Goal: Find specific page/section: Find specific page/section

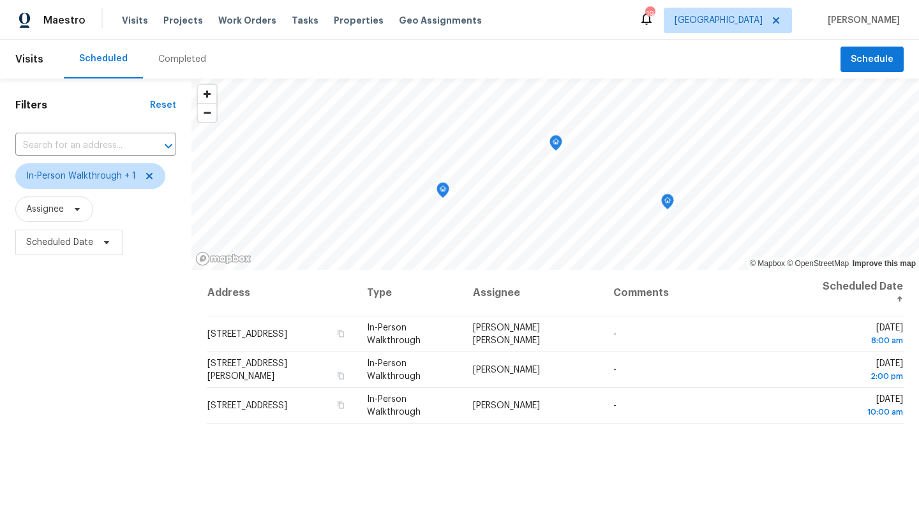
click at [162, 348] on div "Filters Reset ​ In-Person Walkthrough + 1 Assignee Scheduled Date" at bounding box center [95, 381] width 191 height 606
click at [292, 26] on div "Tasks" at bounding box center [305, 20] width 27 height 13
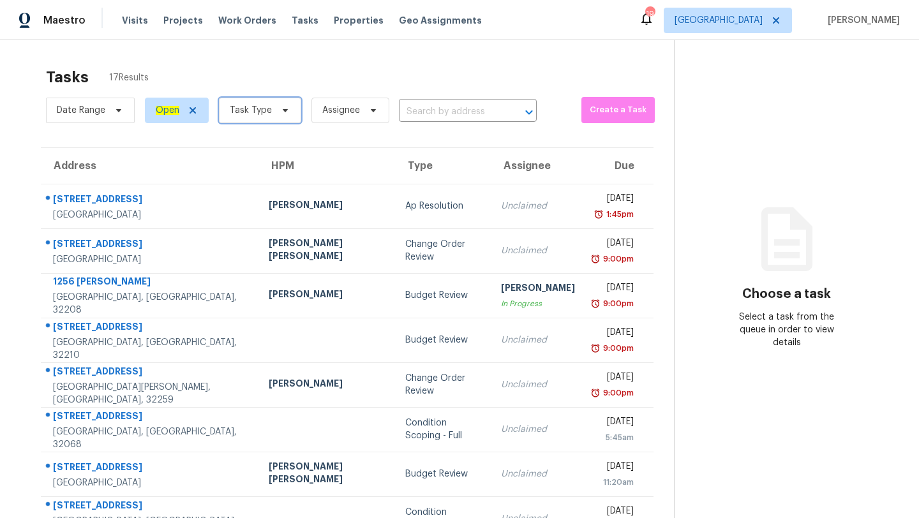
click at [265, 108] on span "Task Type" at bounding box center [251, 110] width 42 height 13
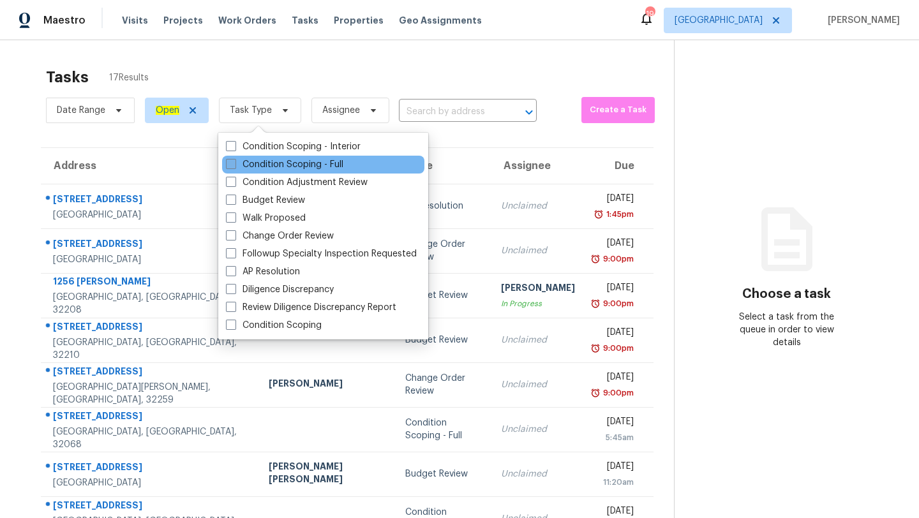
click at [297, 161] on label "Condition Scoping - Full" at bounding box center [284, 164] width 117 height 13
click at [234, 161] on input "Condition Scoping - Full" at bounding box center [230, 162] width 8 height 8
checkbox input "true"
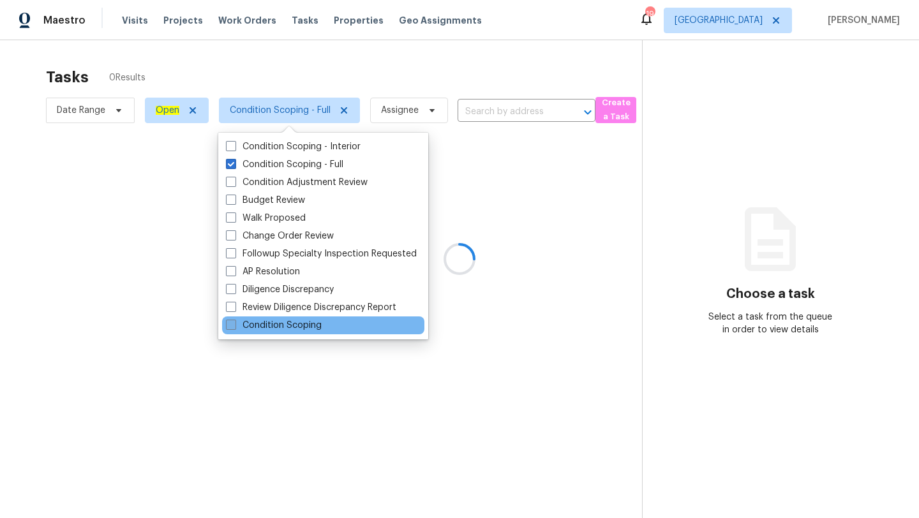
click at [232, 324] on span at bounding box center [231, 325] width 10 height 10
click at [232, 324] on input "Condition Scoping" at bounding box center [230, 323] width 8 height 8
checkbox input "true"
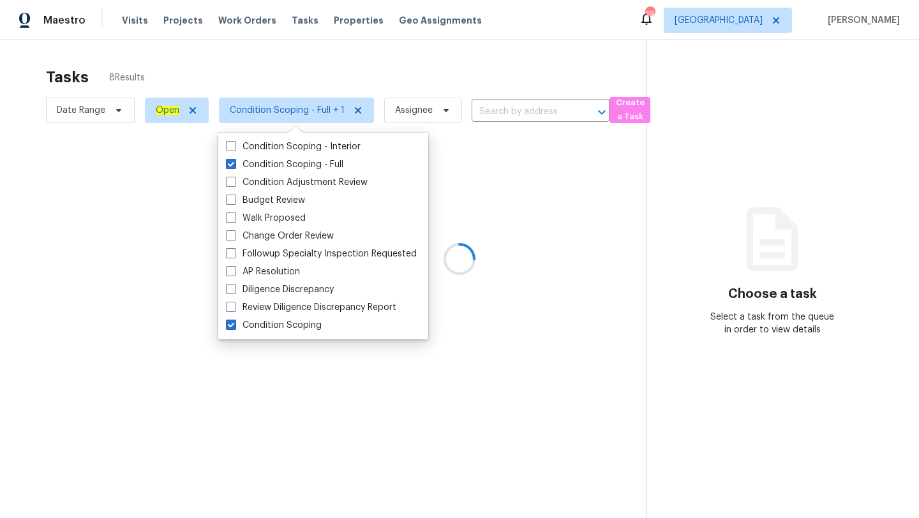
click at [742, 19] on div at bounding box center [459, 259] width 919 height 518
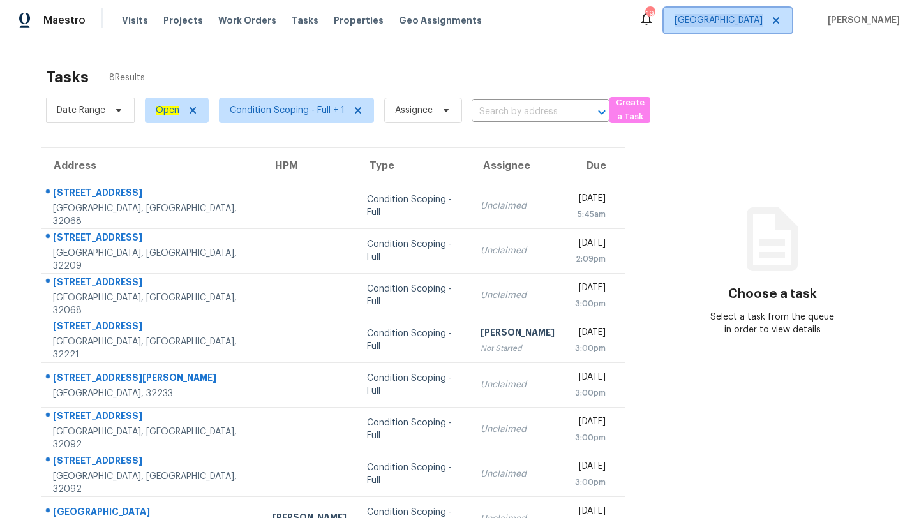
click at [742, 19] on span "[GEOGRAPHIC_DATA]" at bounding box center [719, 20] width 88 height 13
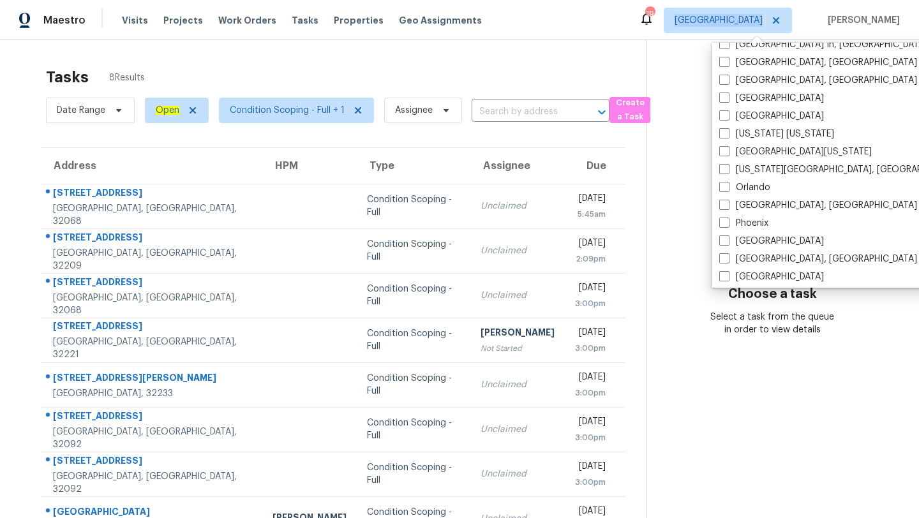
scroll to position [833, 0]
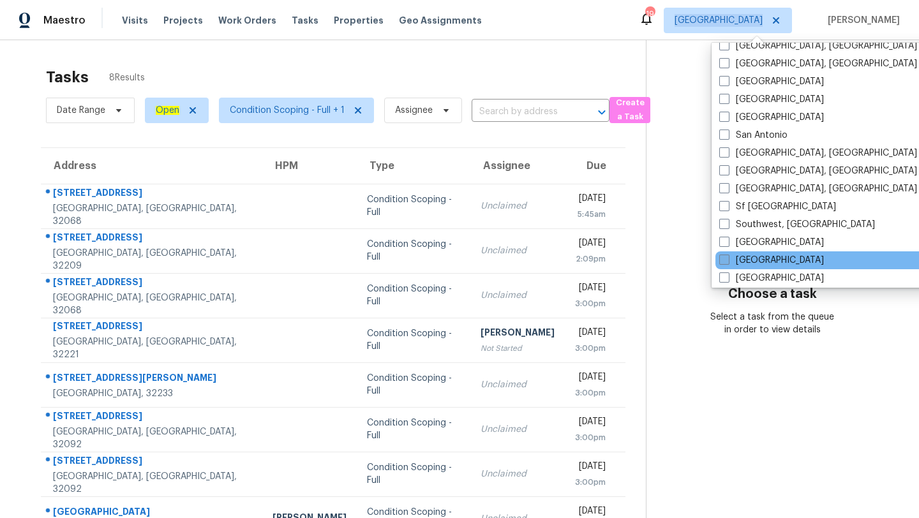
click at [728, 263] on span at bounding box center [724, 260] width 10 height 10
click at [728, 262] on input "Tampa" at bounding box center [723, 258] width 8 height 8
checkbox input "true"
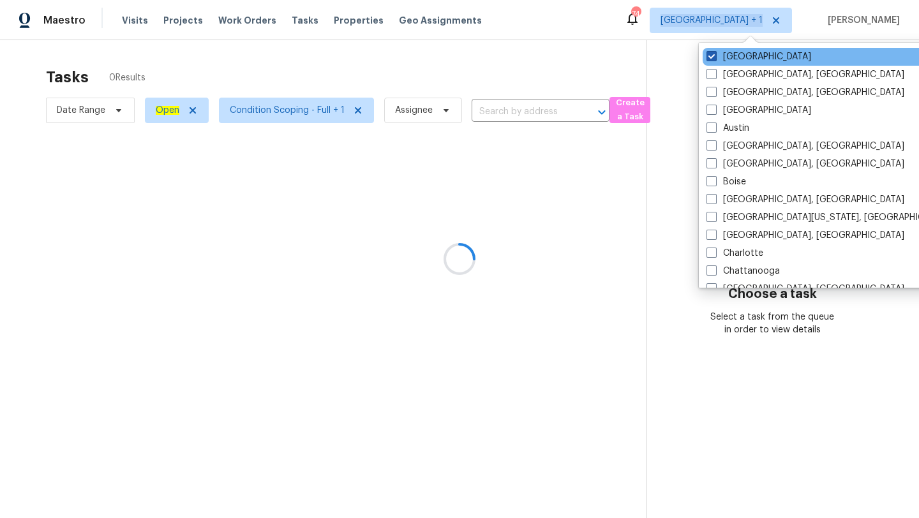
click at [713, 56] on span at bounding box center [711, 56] width 10 height 10
click at [713, 56] on input "[GEOGRAPHIC_DATA]" at bounding box center [710, 54] width 8 height 8
checkbox input "false"
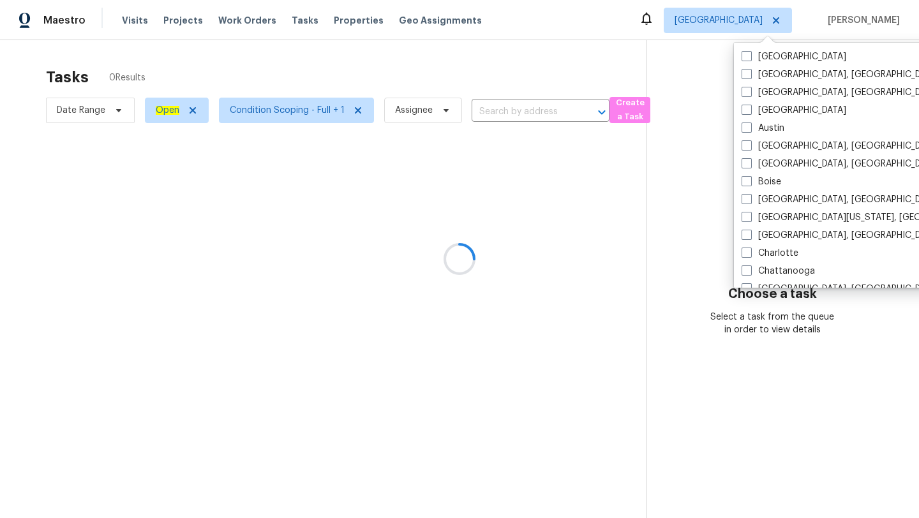
click at [544, 84] on div at bounding box center [459, 259] width 919 height 518
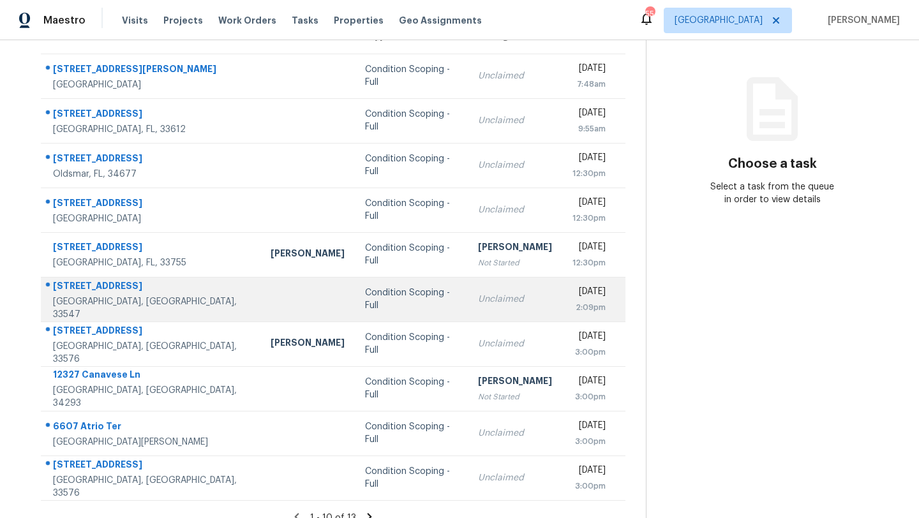
scroll to position [146, 0]
